Goal: Find specific page/section: Find specific page/section

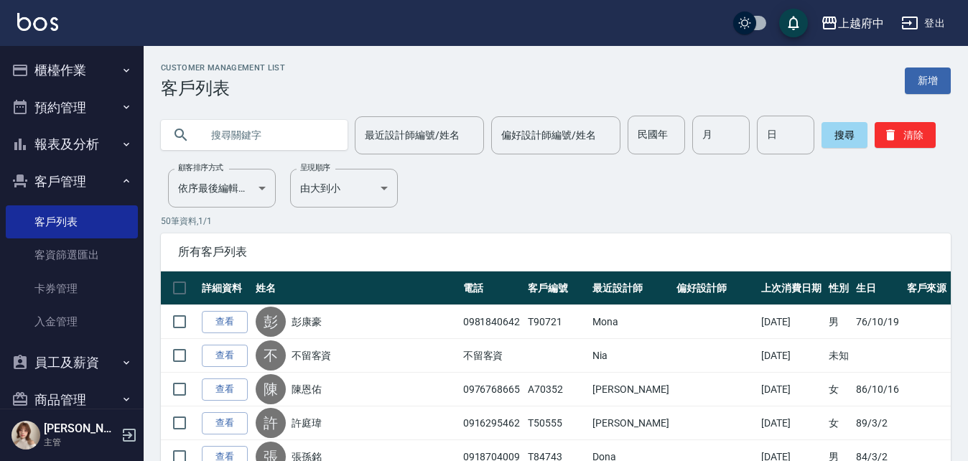
click at [258, 134] on input "text" at bounding box center [268, 135] width 135 height 39
type input "0933014127"
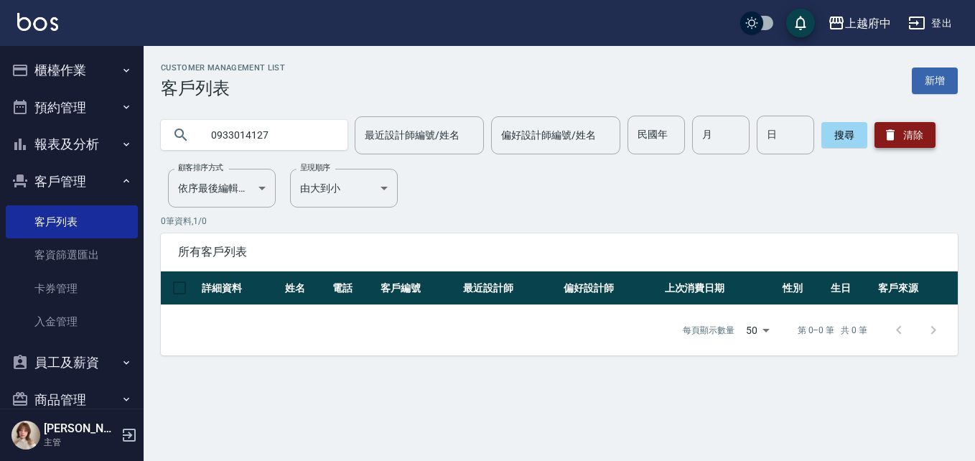
click at [896, 141] on button "清除" at bounding box center [904, 135] width 61 height 26
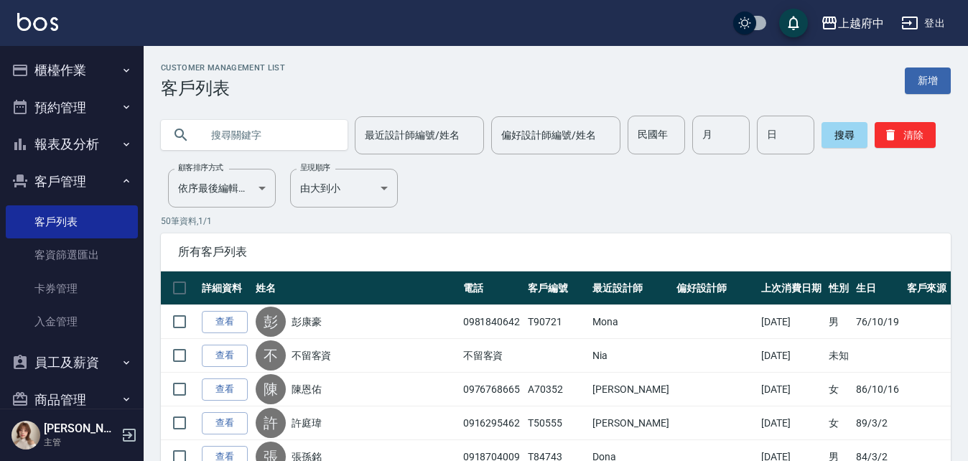
click at [298, 141] on input "text" at bounding box center [268, 135] width 135 height 39
type input "0968872506"
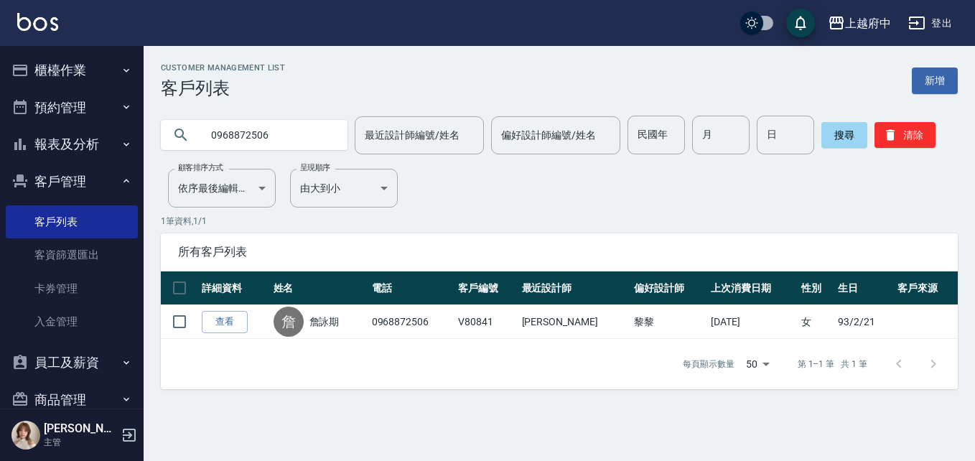
click at [225, 321] on link "查看" at bounding box center [225, 322] width 46 height 22
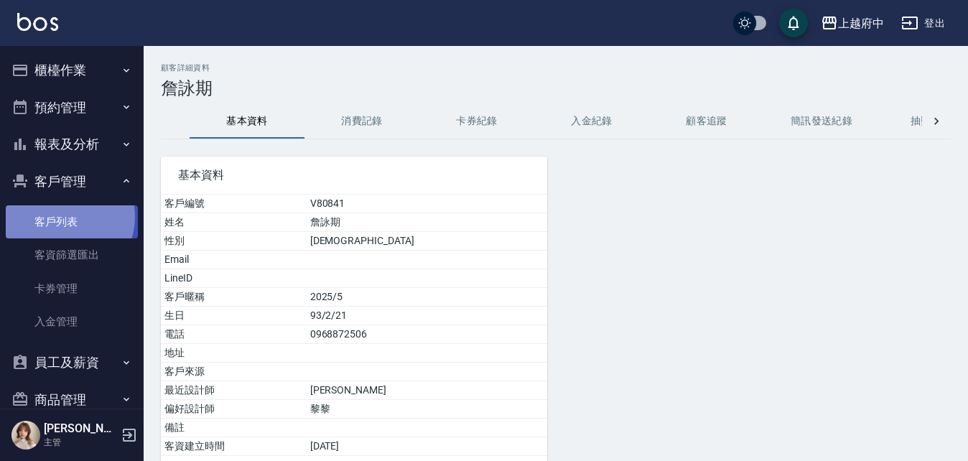
click at [63, 217] on link "客戶列表" at bounding box center [72, 221] width 132 height 33
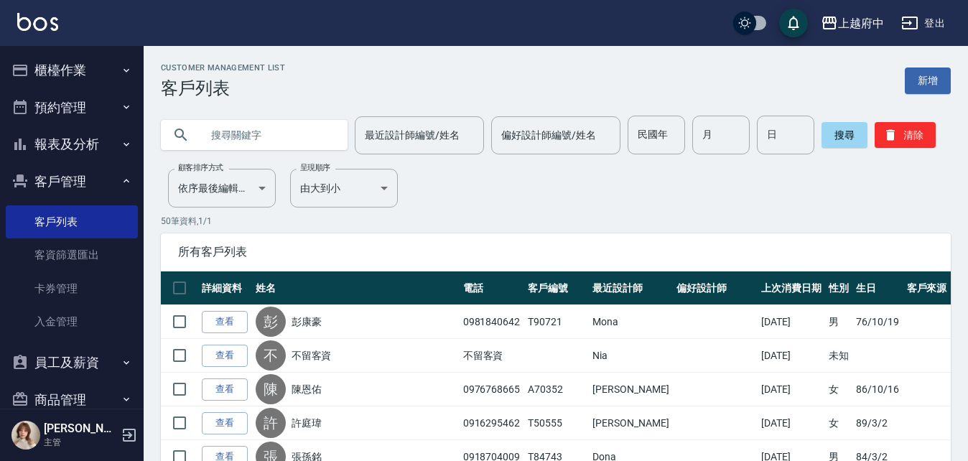
click at [271, 127] on input "text" at bounding box center [268, 135] width 135 height 39
type input "ㄔ"
type input "T81577"
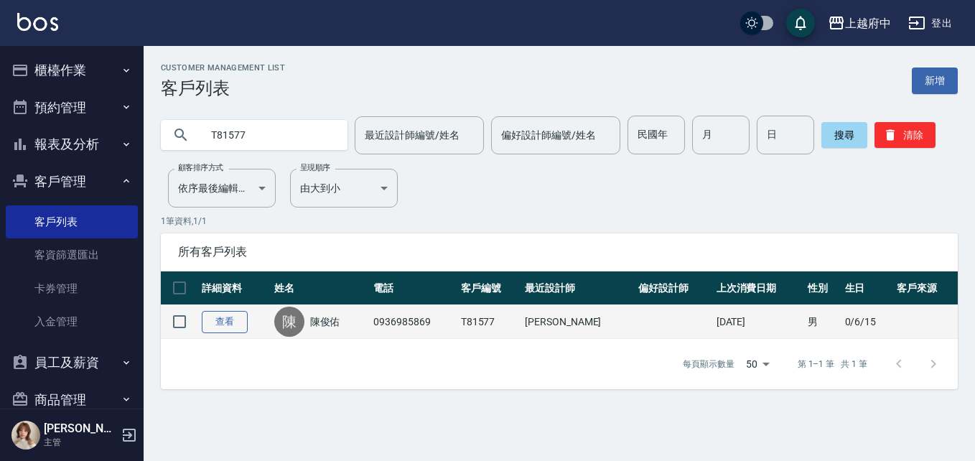
click at [212, 317] on link "查看" at bounding box center [225, 322] width 46 height 22
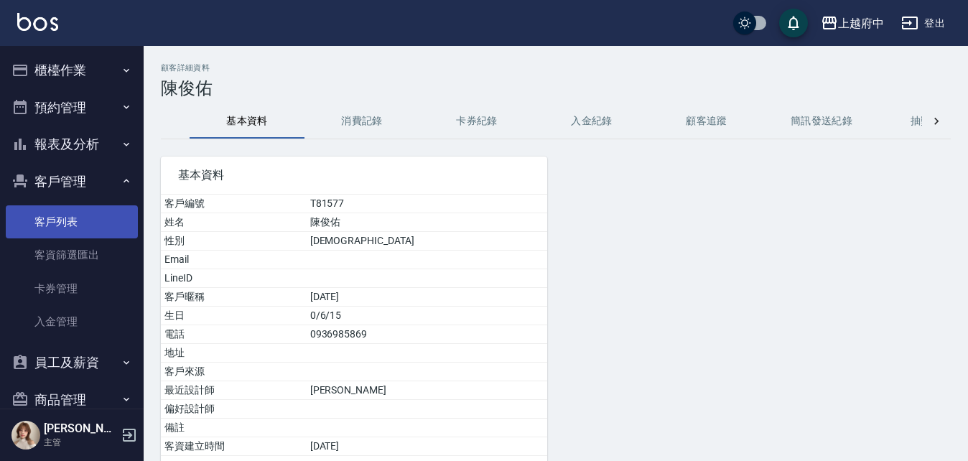
click at [63, 216] on link "客戶列表" at bounding box center [72, 221] width 132 height 33
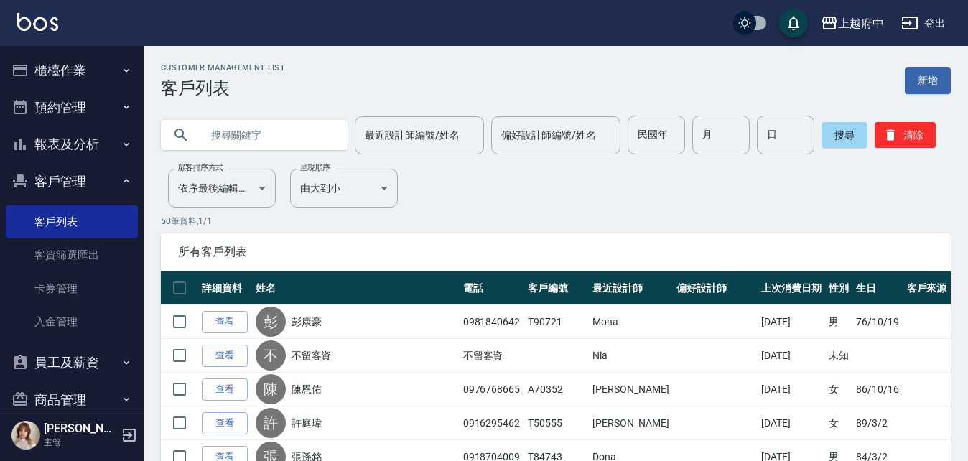
drag, startPoint x: 54, startPoint y: 111, endPoint x: 140, endPoint y: 0, distance: 140.1
click at [72, 72] on ul "櫃檯作業 打帳單 帳單列表 掛單列表 營業儀表板 現金收支登錄 材料自購登錄 每日結帳 排班表 現場電腦打卡 預約管理 預約管理 單日預約紀錄 單週預約紀錄 …" at bounding box center [72, 271] width 132 height 451
click at [286, 126] on input "text" at bounding box center [268, 135] width 135 height 39
type input "0928574322"
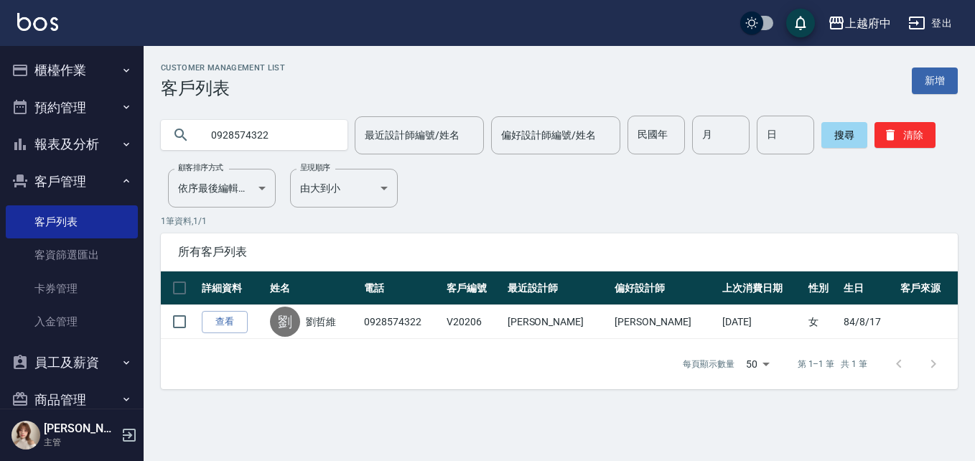
click at [229, 319] on link "查看" at bounding box center [225, 322] width 46 height 22
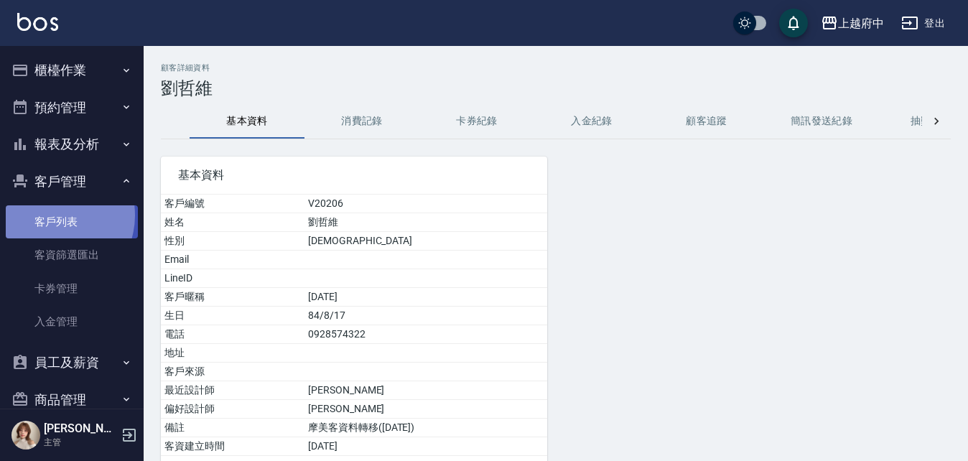
click at [52, 215] on link "客戶列表" at bounding box center [72, 221] width 132 height 33
